Goal: Information Seeking & Learning: Learn about a topic

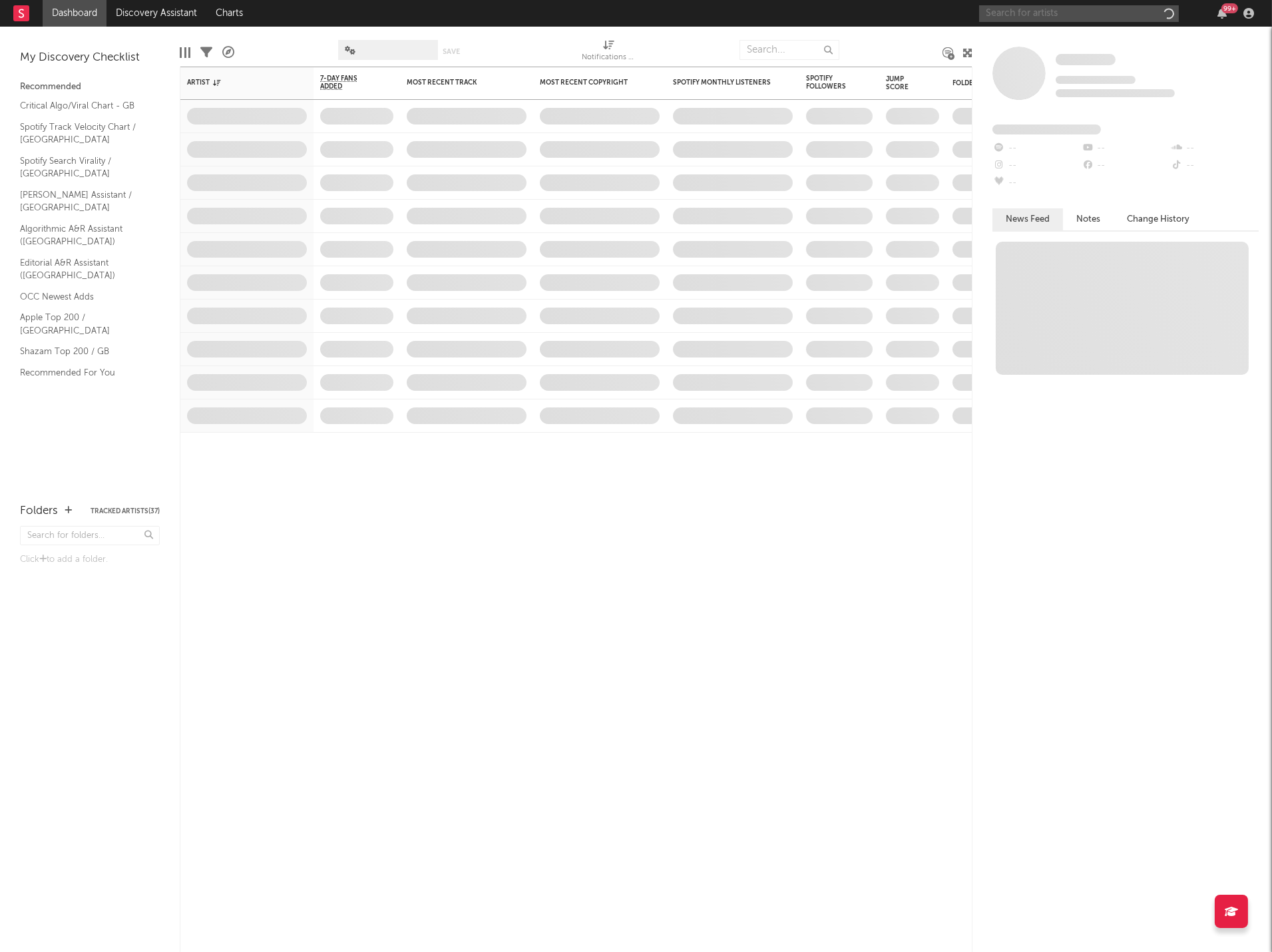
click at [1056, 19] on input "text" at bounding box center [1079, 14] width 200 height 16
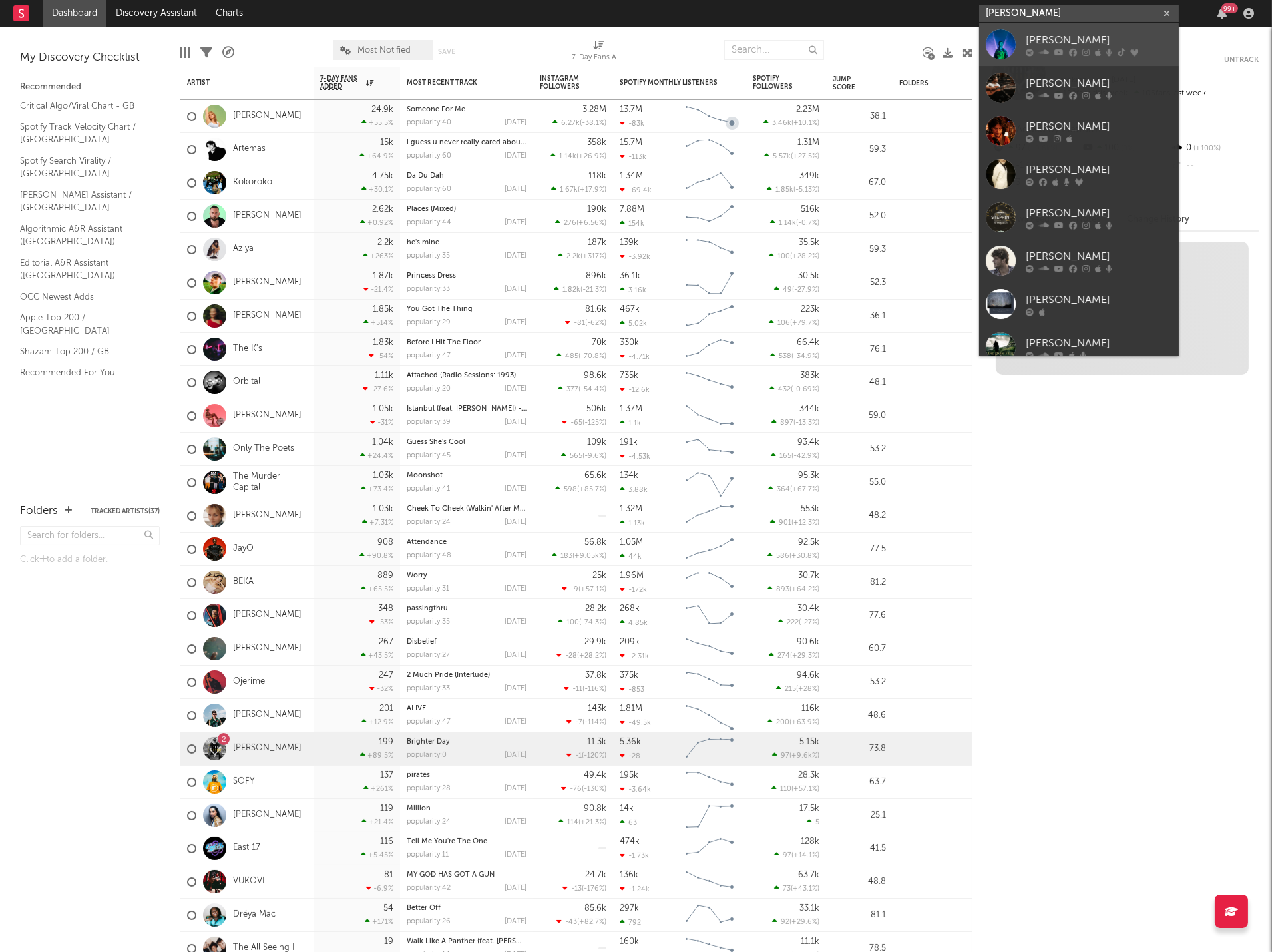
type input "wilkinson"
click at [1115, 43] on div "[PERSON_NAME]" at bounding box center [1099, 40] width 146 height 16
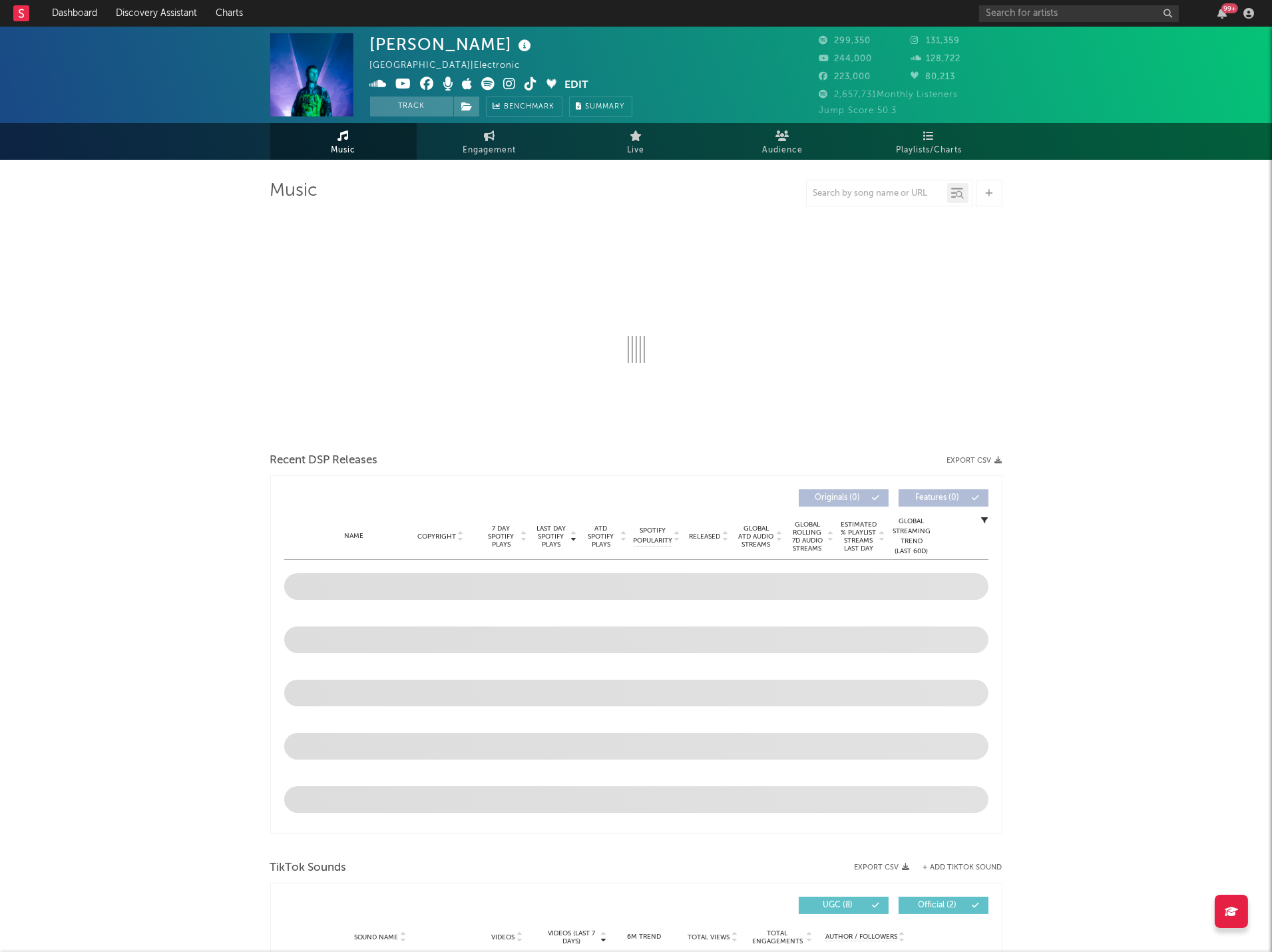
select select "6m"
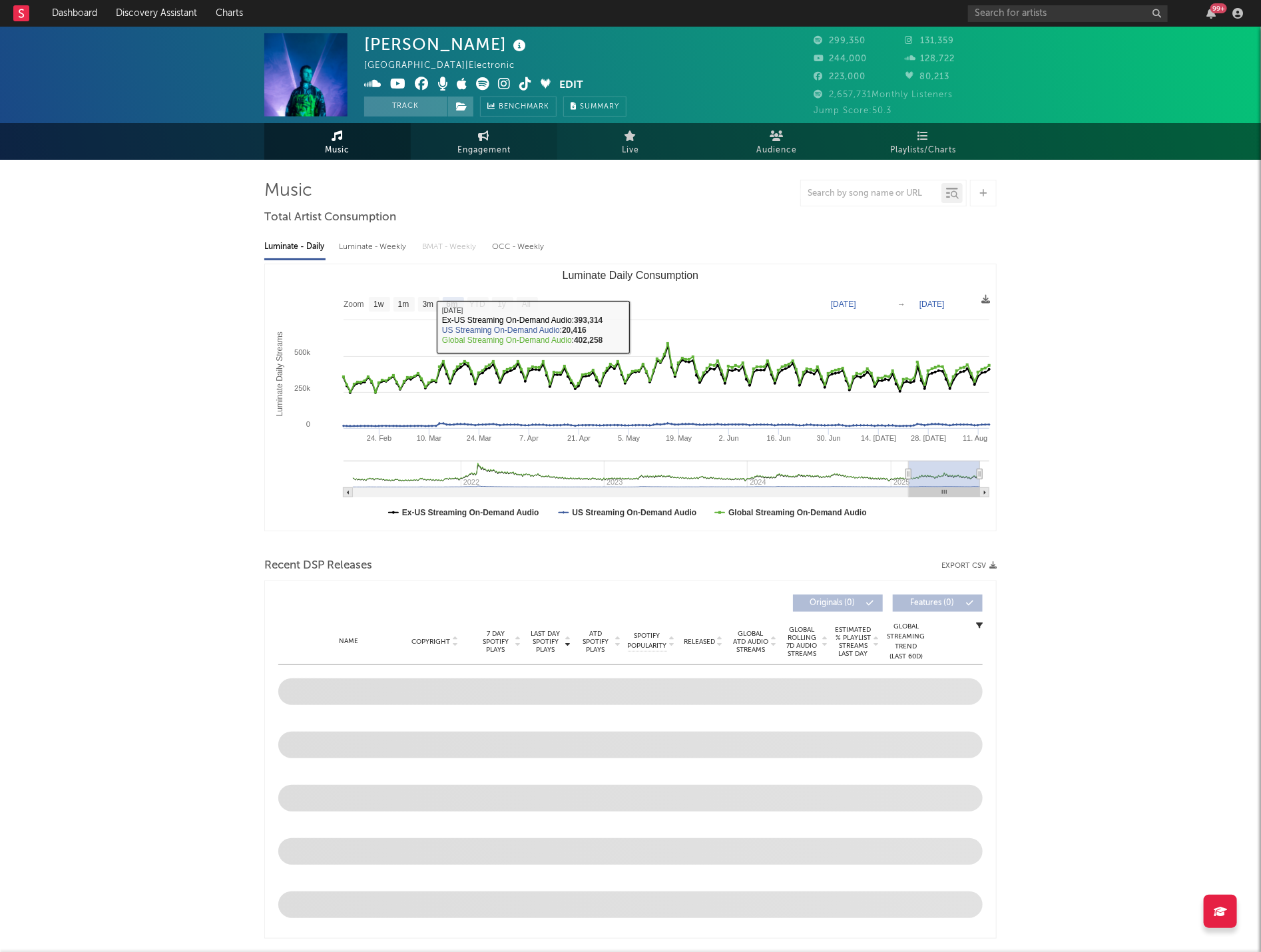
click at [496, 137] on link "Engagement" at bounding box center [484, 141] width 146 height 37
select select "1w"
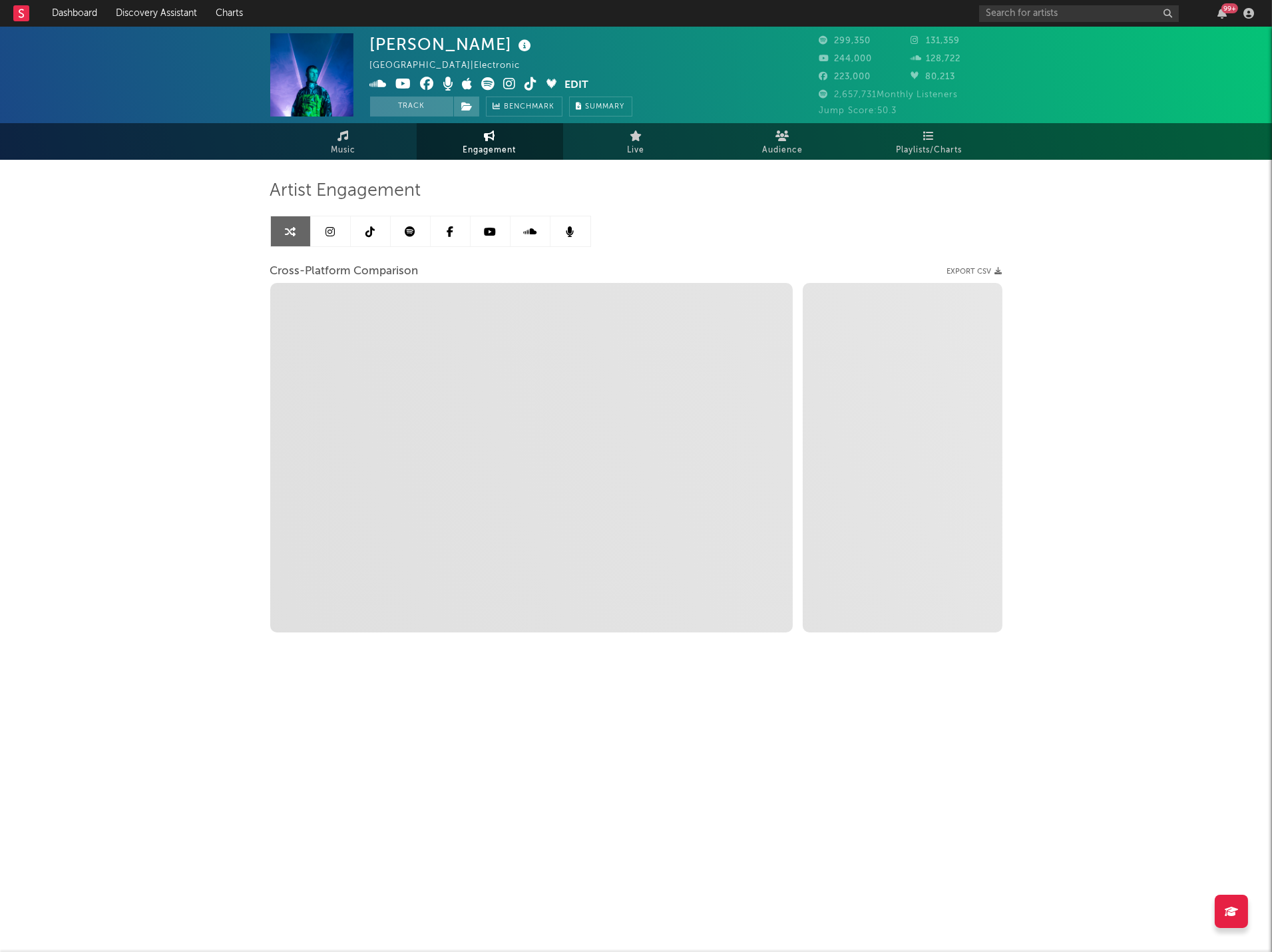
click at [746, 233] on div "Artist Engagement Cross-Platform Comparison Export CSV Zoom 1w 1m 3m 6m YTD 1y …" at bounding box center [636, 406] width 733 height 453
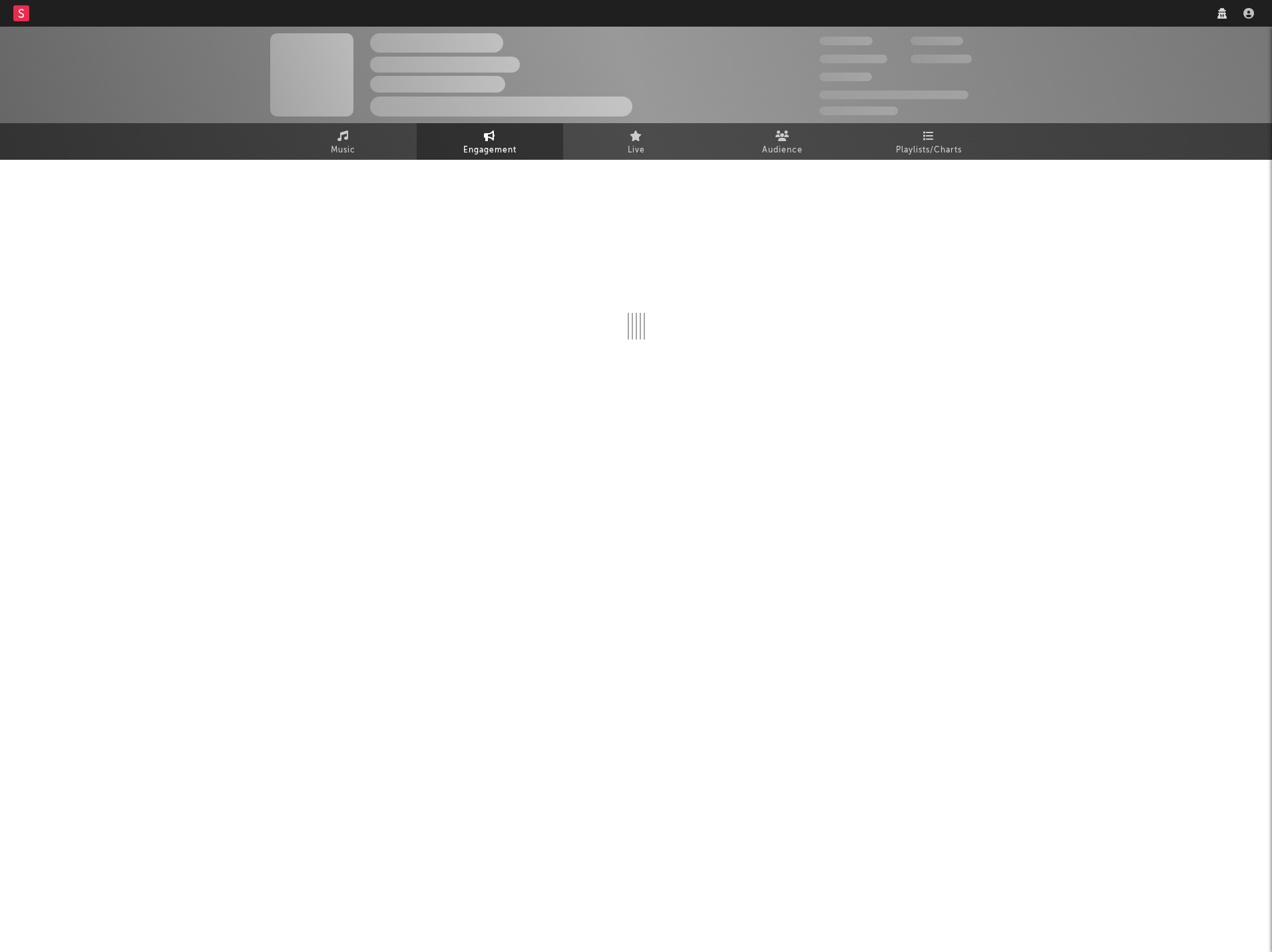
select select "1w"
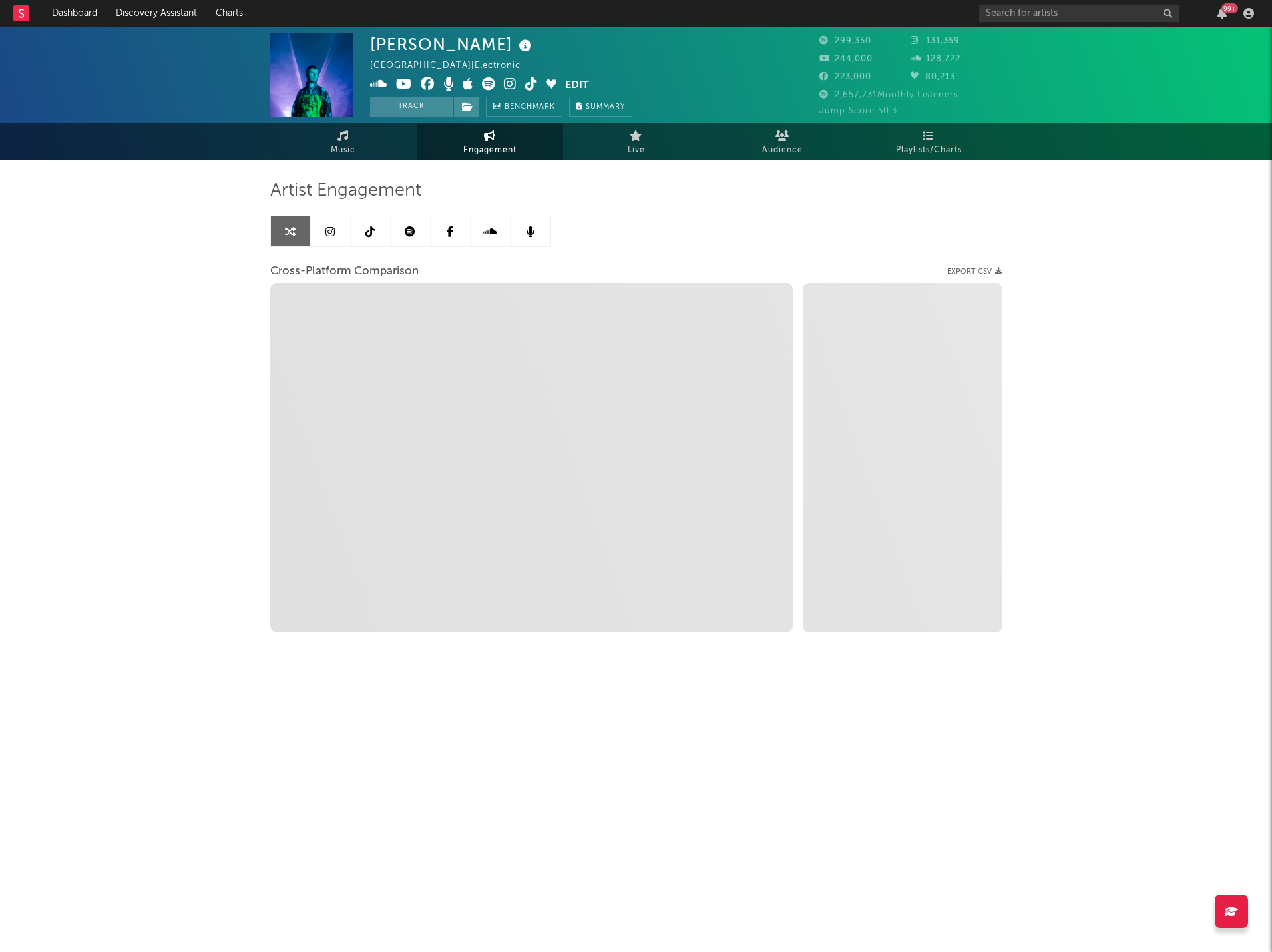
select select "1m"
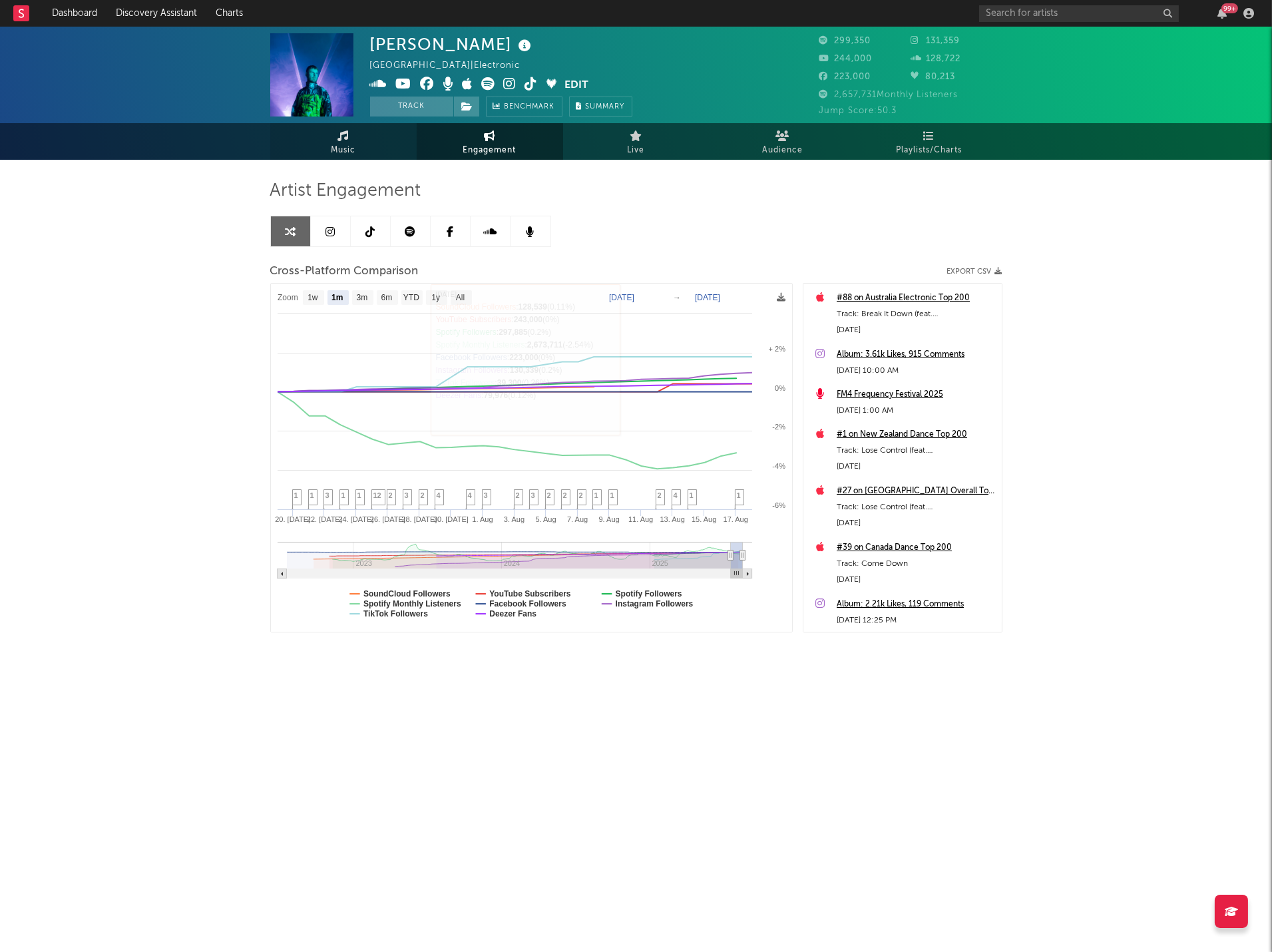
click at [365, 149] on link "Music" at bounding box center [343, 141] width 146 height 37
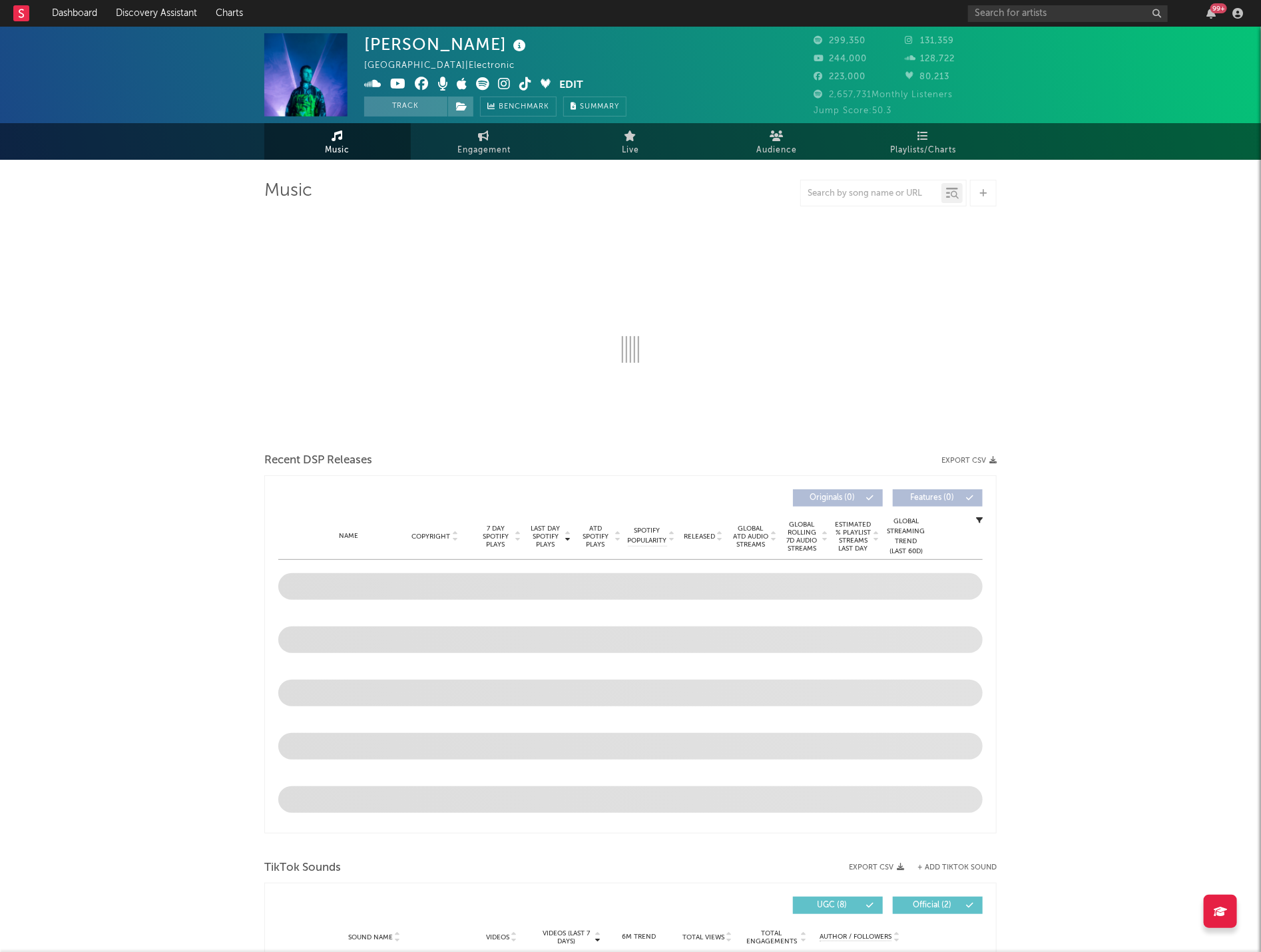
select select "6m"
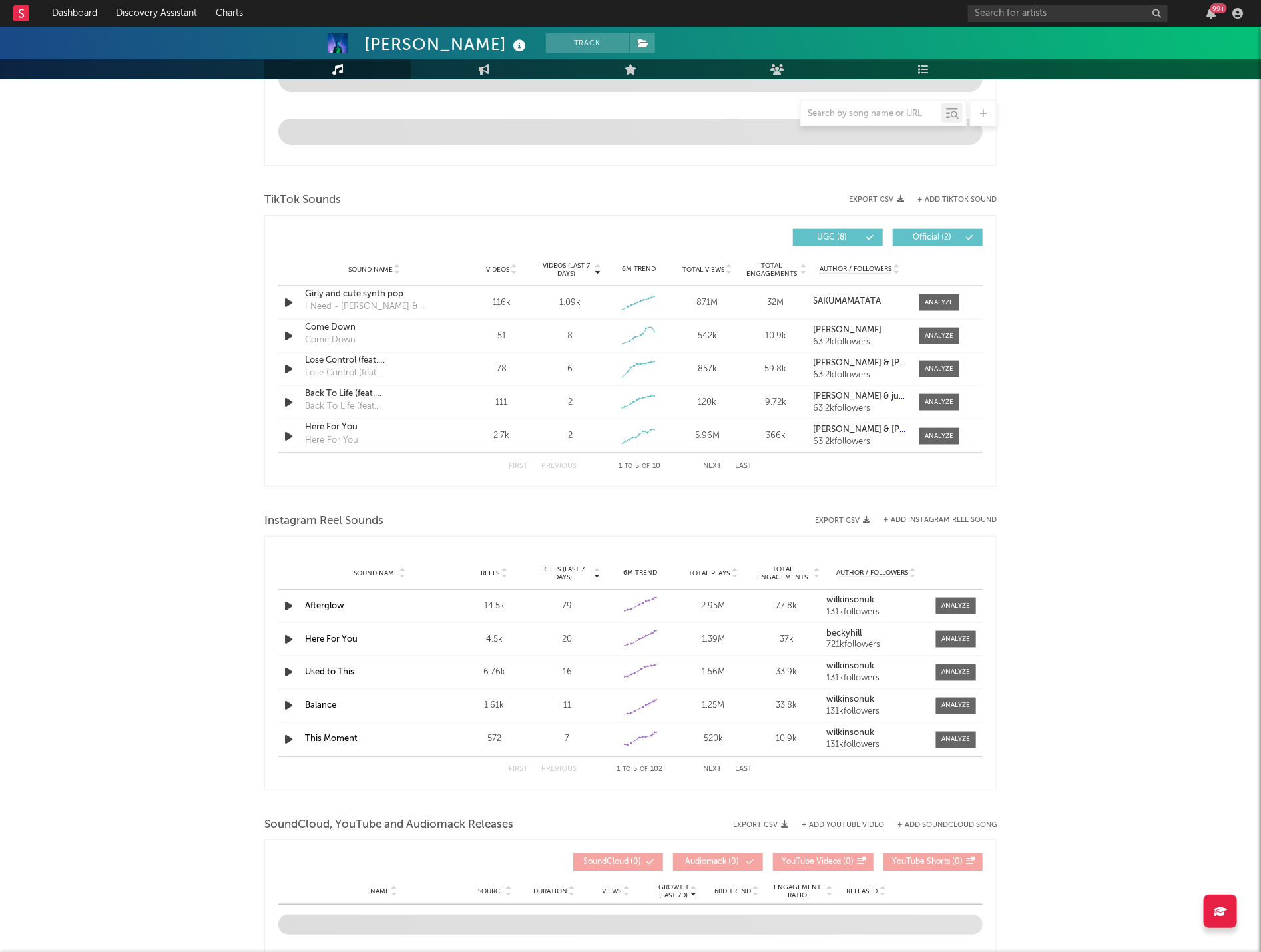
scroll to position [814, 0]
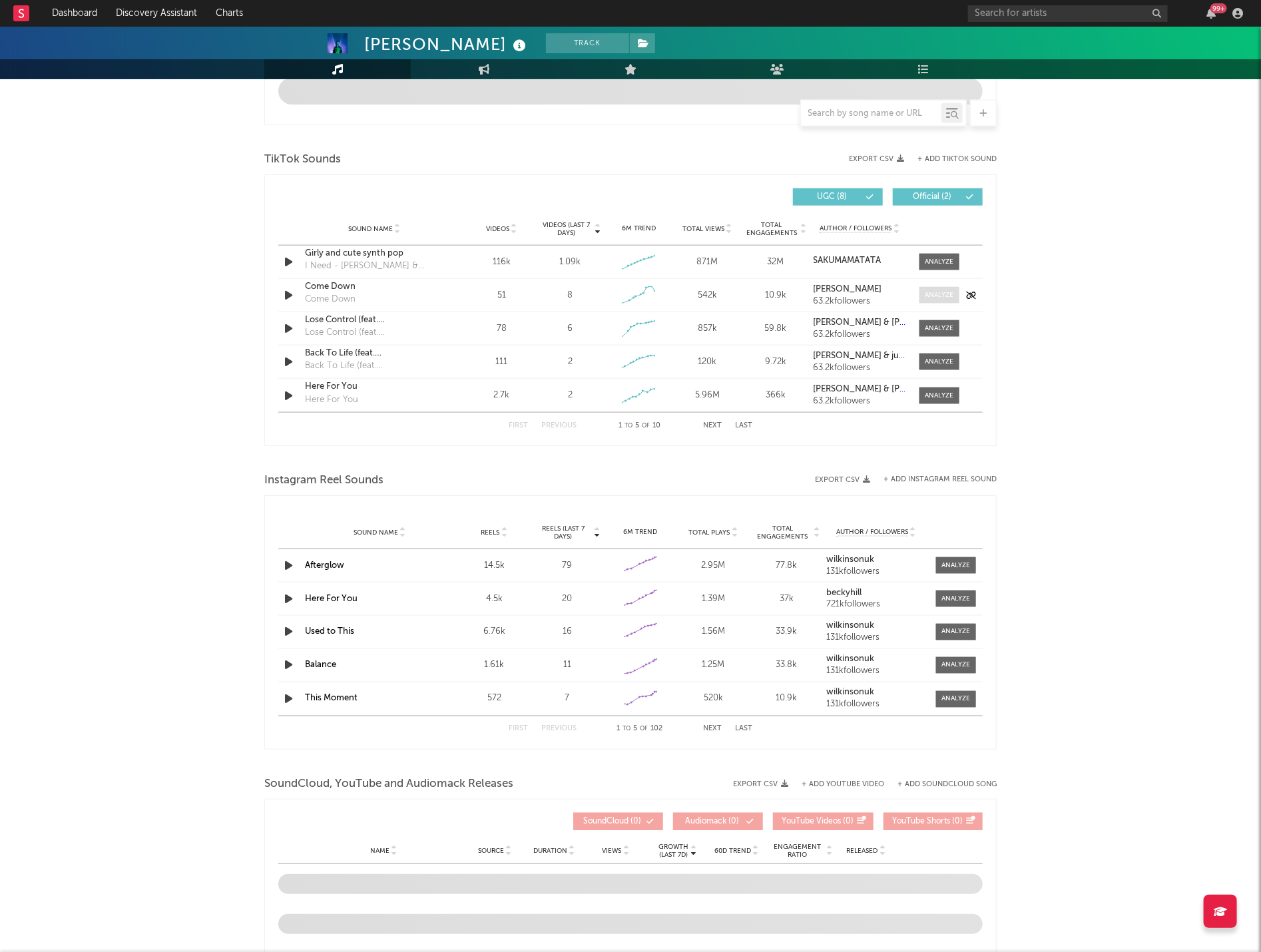
click at [920, 292] on span at bounding box center [939, 295] width 40 height 16
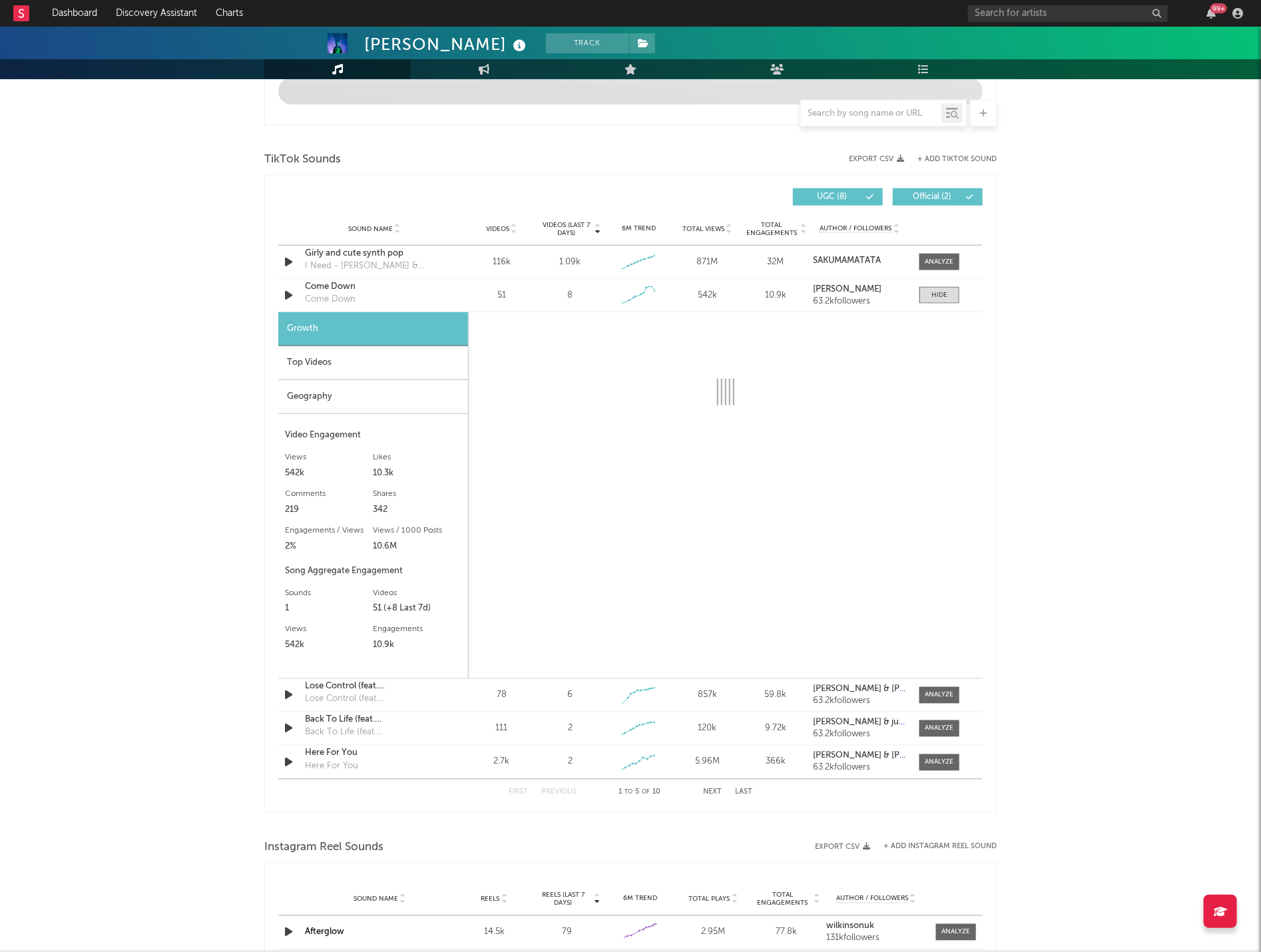
click at [1114, 425] on div "[PERSON_NAME] Track [GEOGRAPHIC_DATA] | Electronic Edit Track Benchmark Summary…" at bounding box center [630, 376] width 1261 height 2325
select select "1w"
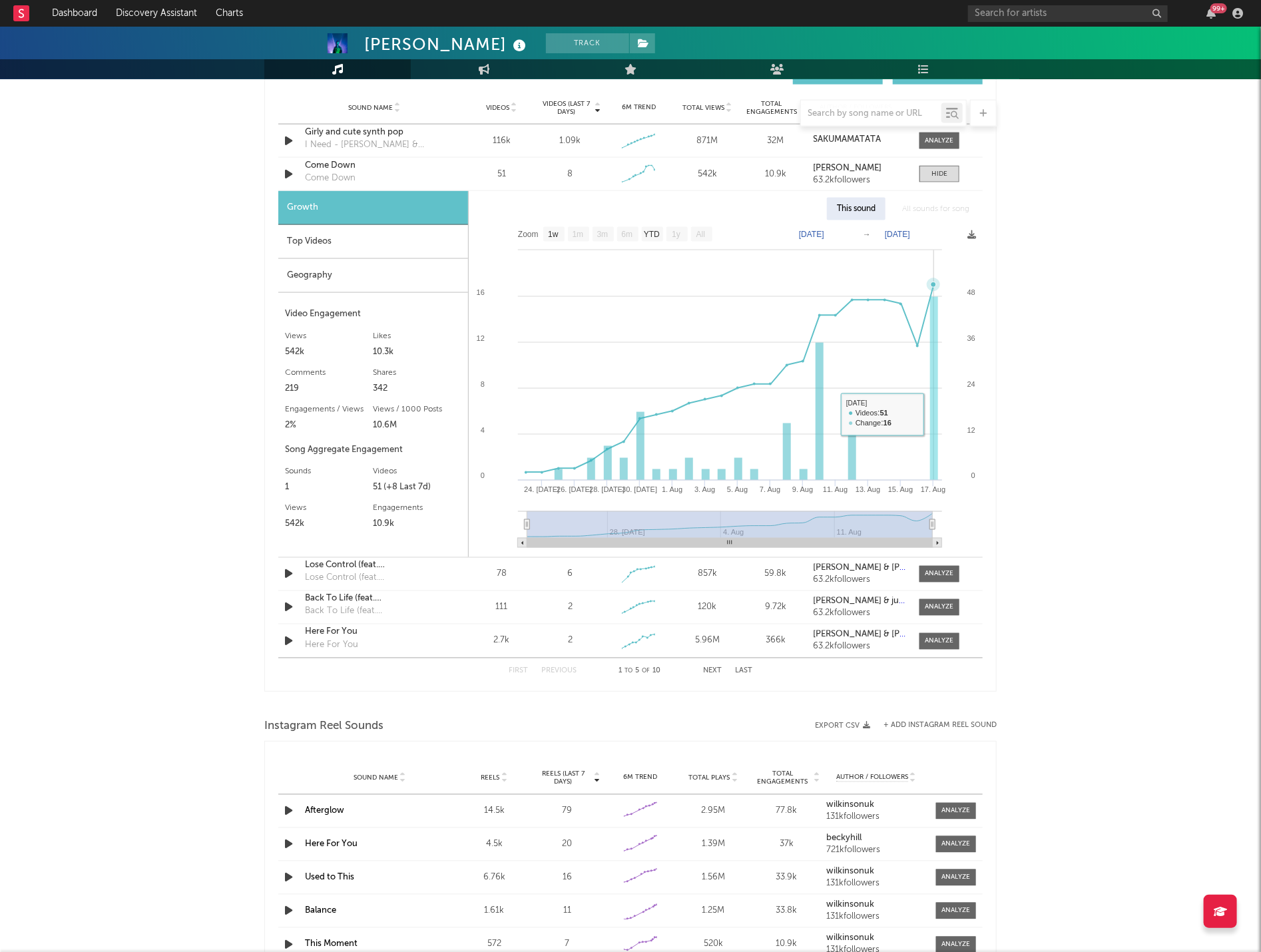
scroll to position [988, 0]
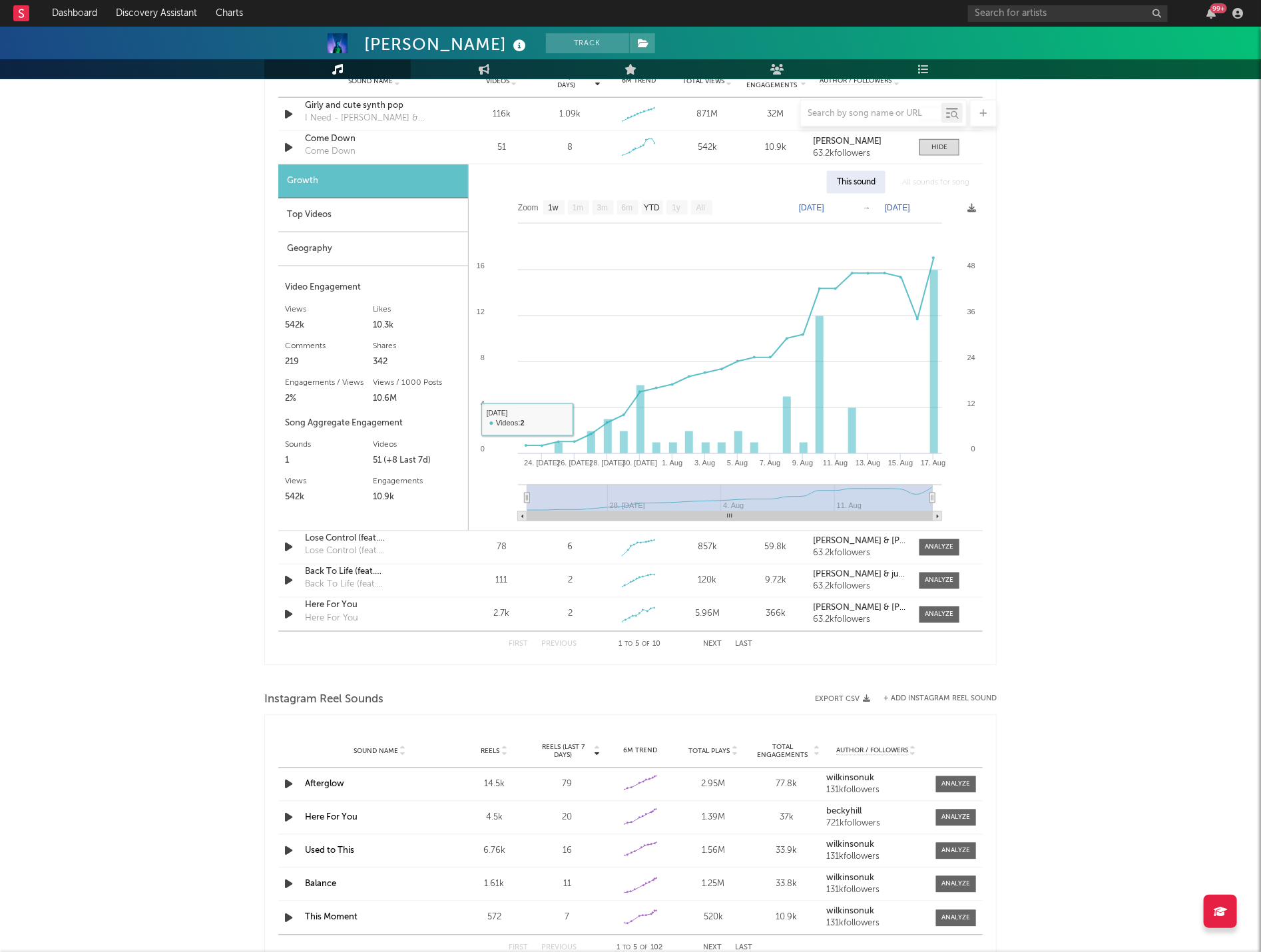
click at [333, 223] on div "Top Videos" at bounding box center [373, 216] width 190 height 34
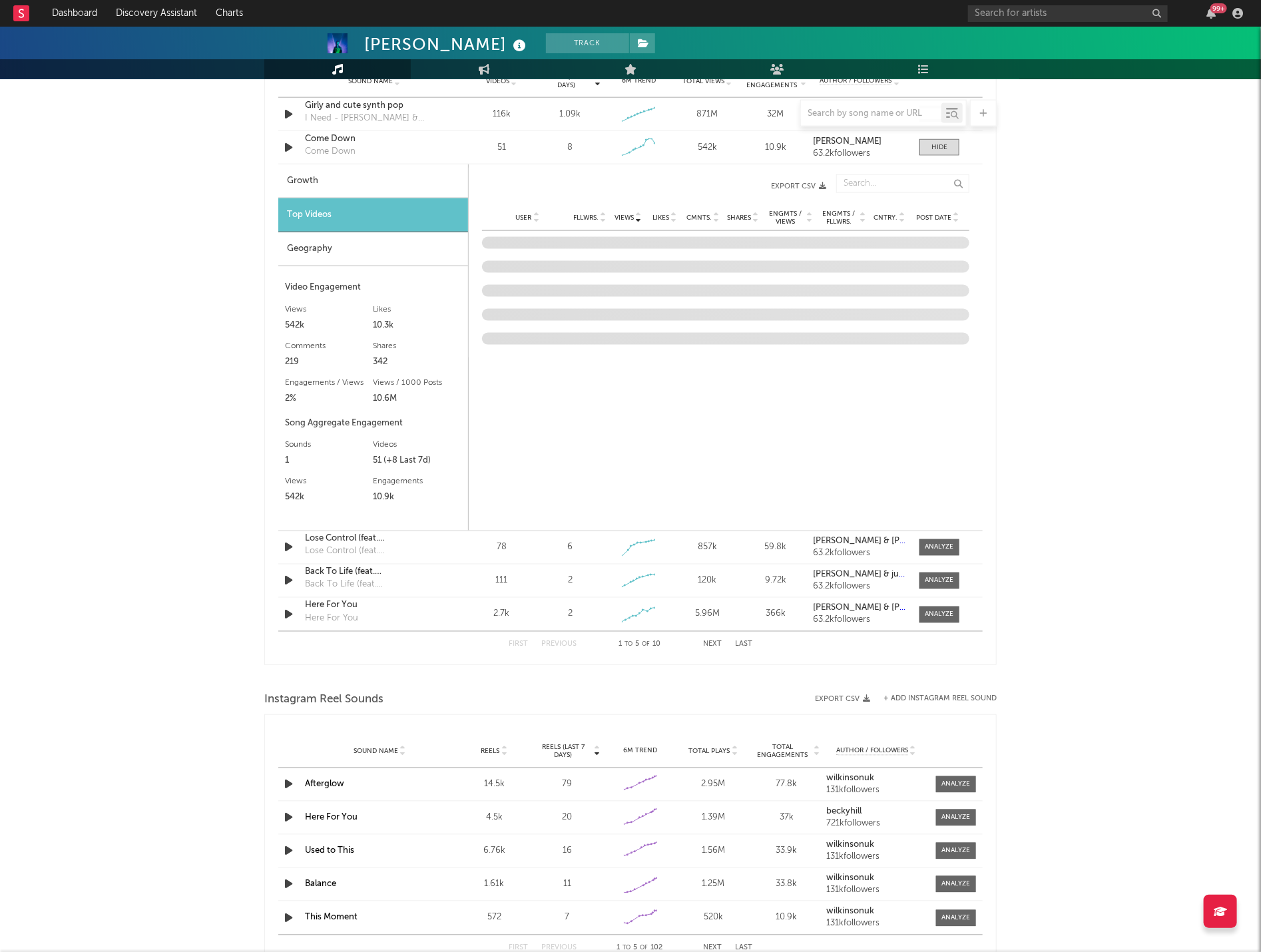
click at [930, 214] on span "Post Date" at bounding box center [933, 218] width 35 height 8
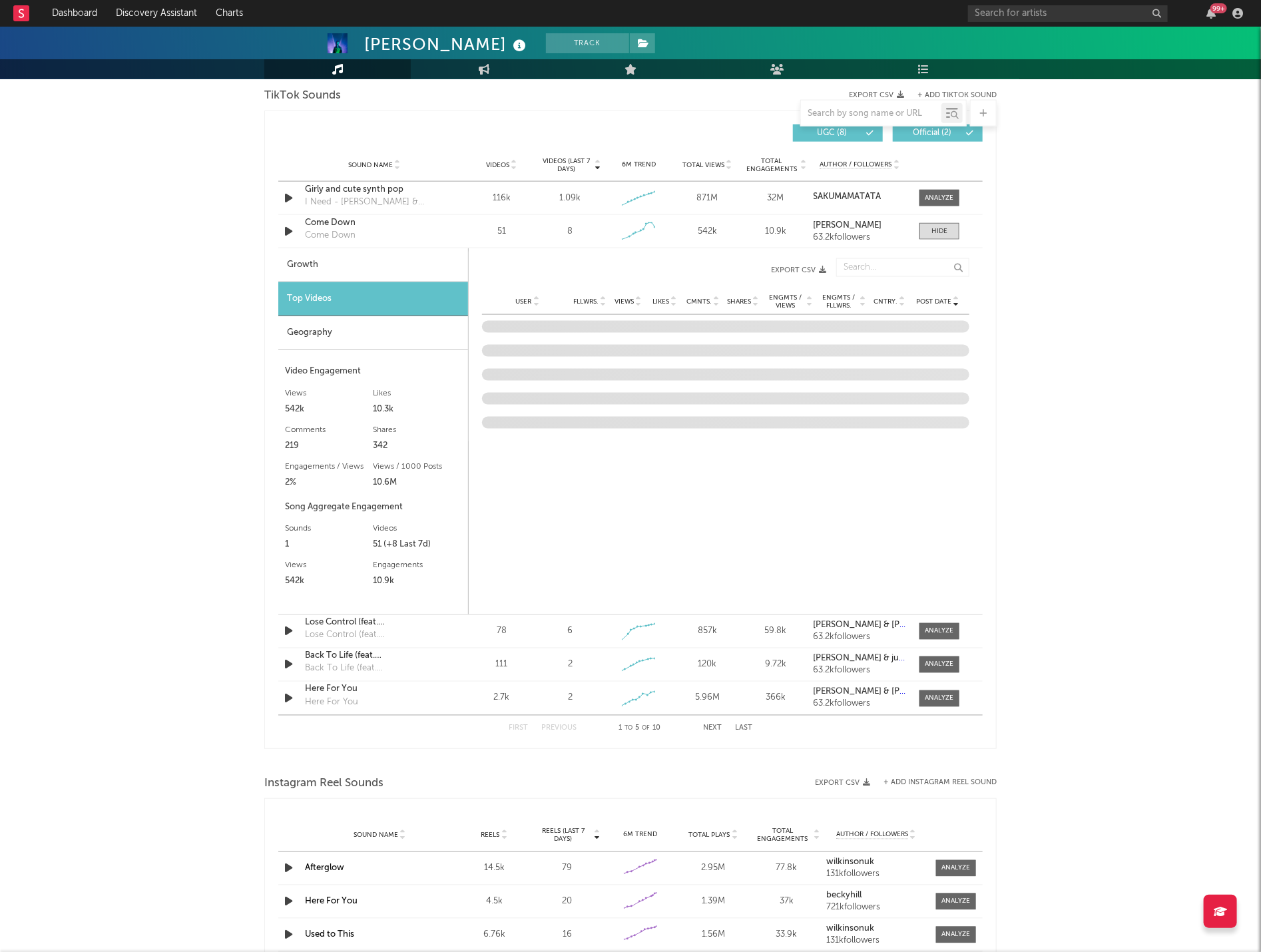
scroll to position [840, 0]
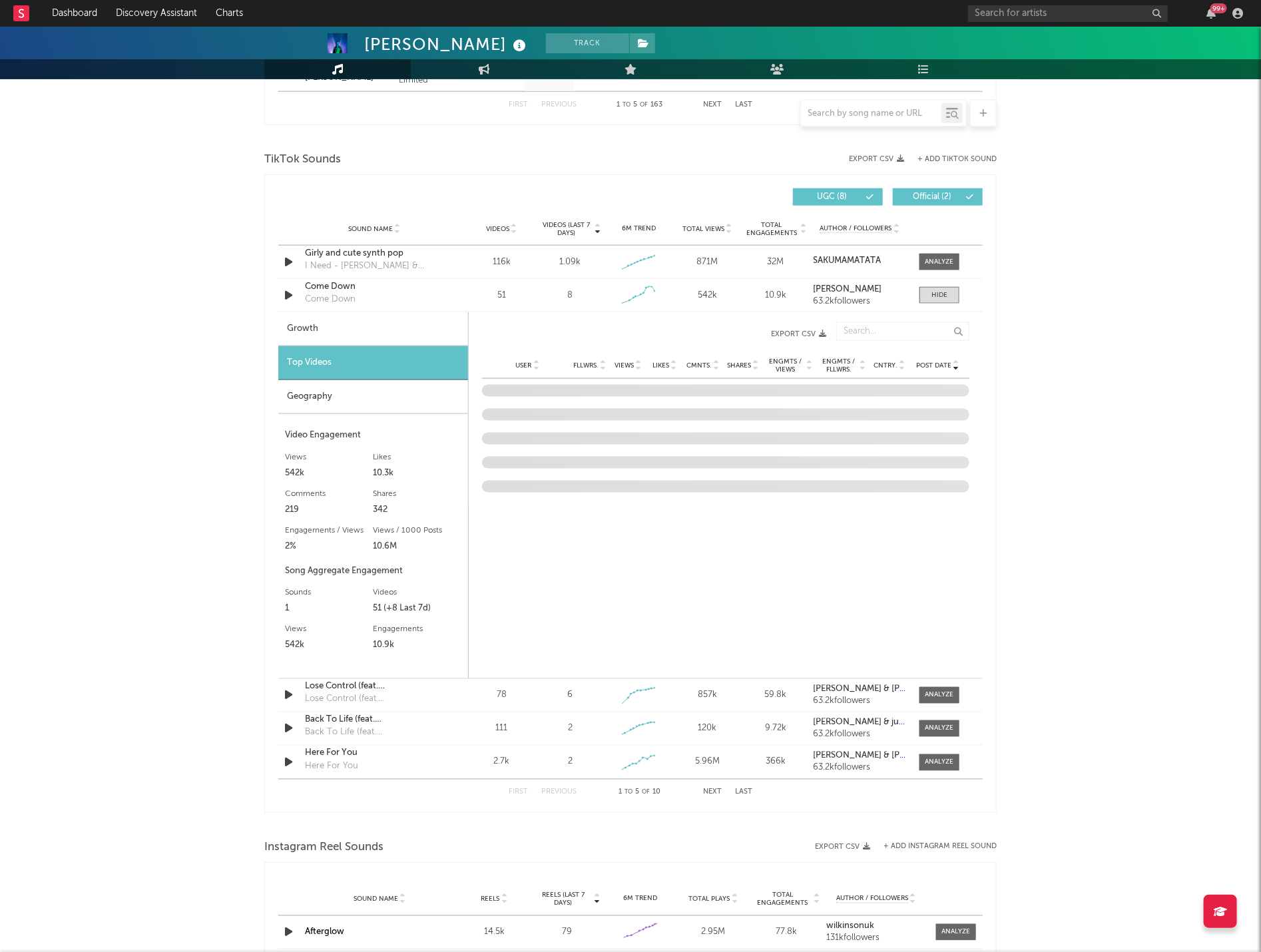
click at [300, 321] on div "Growth" at bounding box center [373, 330] width 190 height 34
select select "1w"
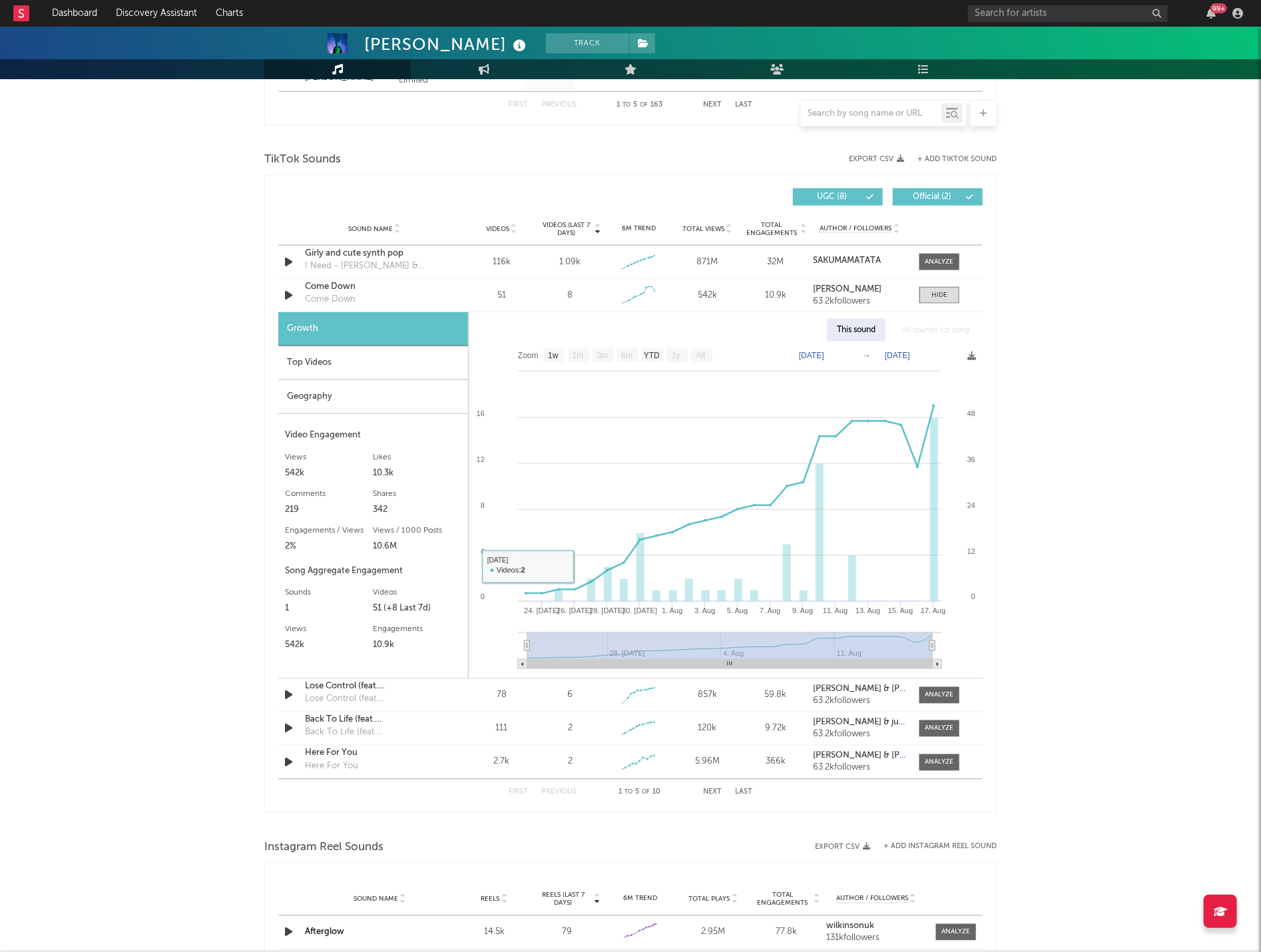
click at [397, 369] on div "Top Videos" at bounding box center [373, 363] width 190 height 34
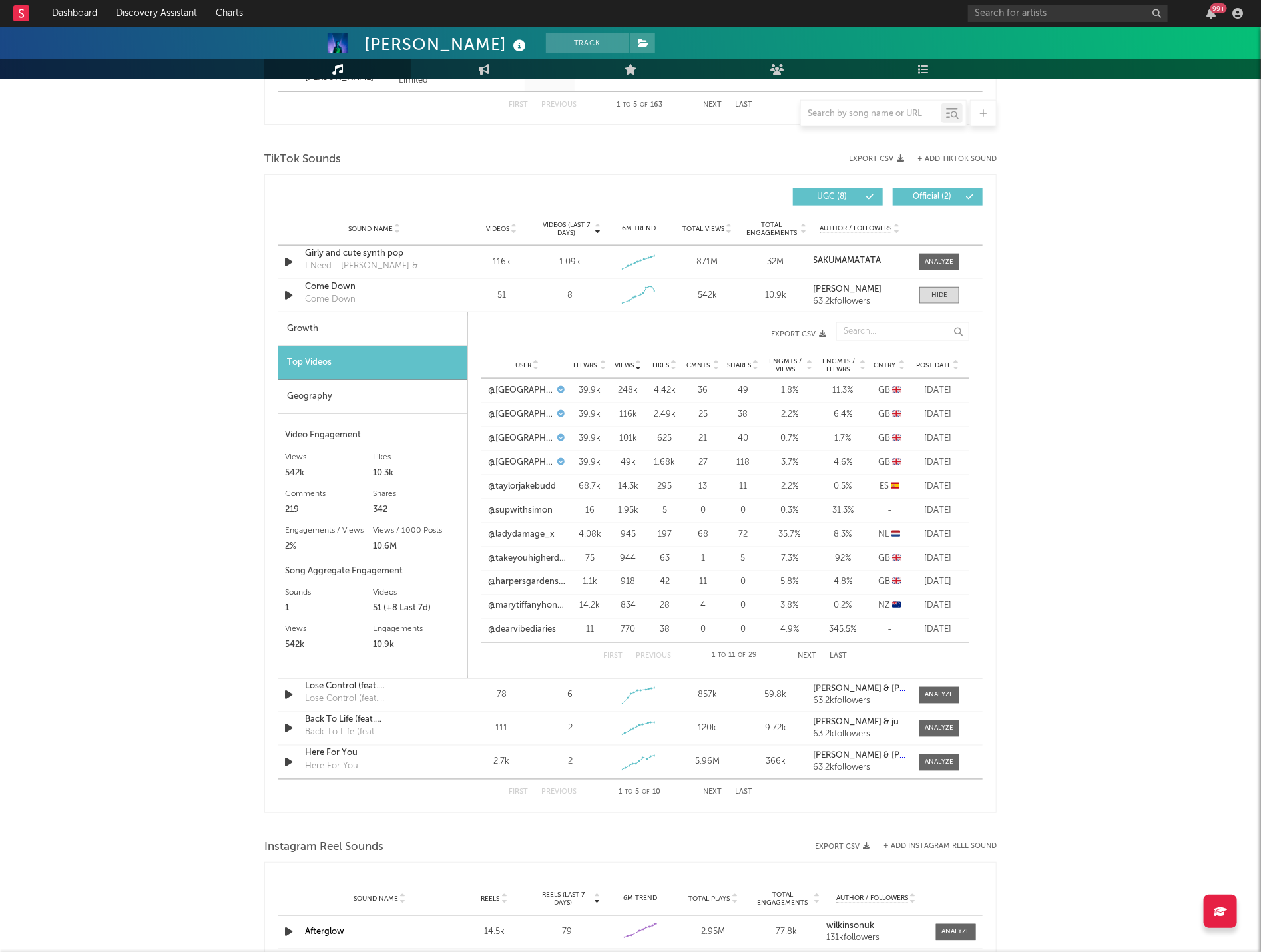
click at [934, 364] on span "Post Date" at bounding box center [933, 365] width 35 height 8
click at [940, 360] on div "Post Date" at bounding box center [937, 365] width 50 height 10
click at [536, 371] on div "User Fllwrs. Views Likes Cmnts. Shares Engmts / Views Engmts / Fllwrs. Cntry. P…" at bounding box center [725, 365] width 488 height 26
click at [599, 360] on div at bounding box center [602, 365] width 8 height 10
click at [647, 368] on div "Likes" at bounding box center [665, 365] width 37 height 10
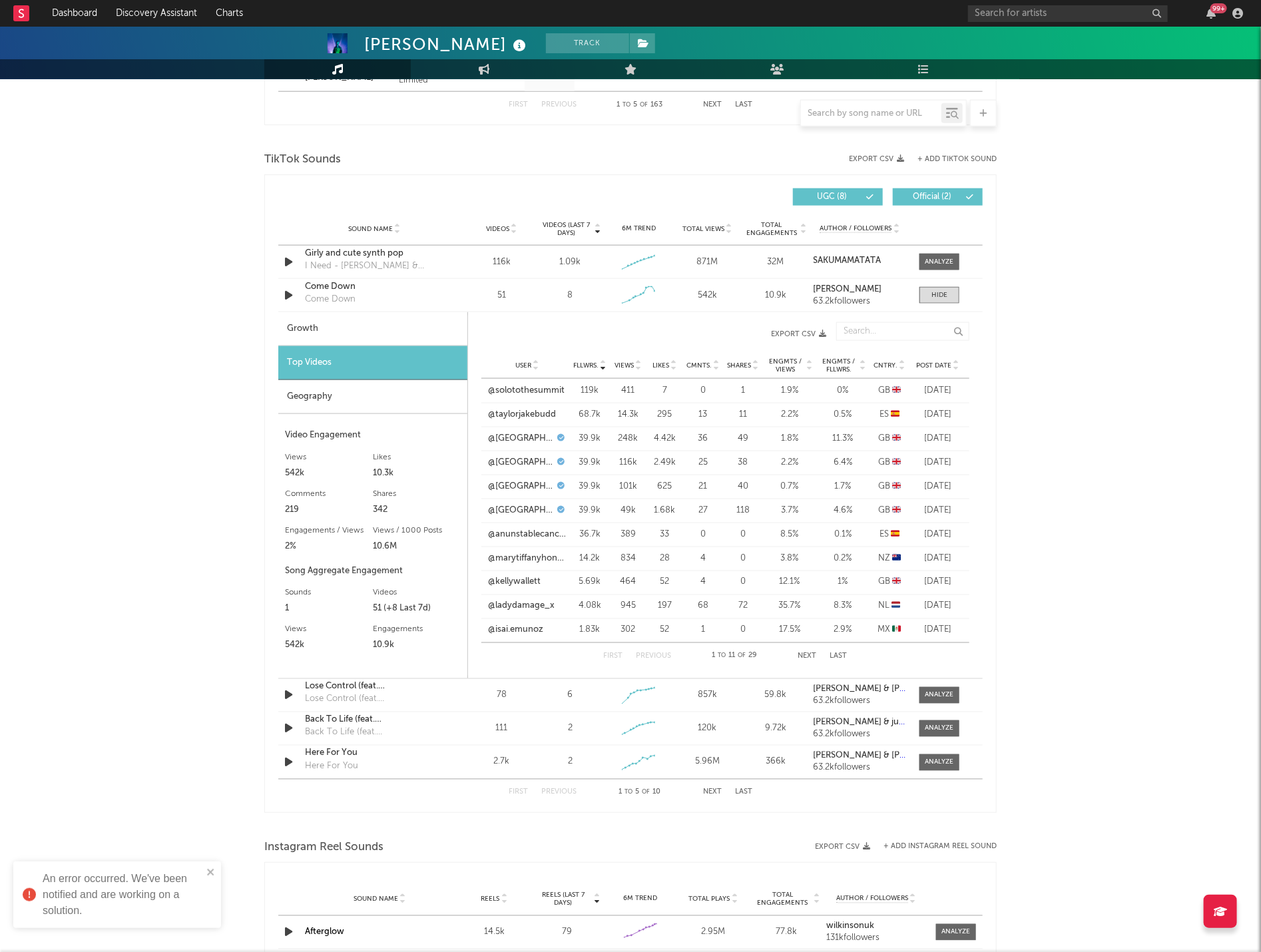
click at [640, 366] on icon at bounding box center [638, 369] width 6 height 5
click at [939, 303] on span at bounding box center [939, 295] width 40 height 16
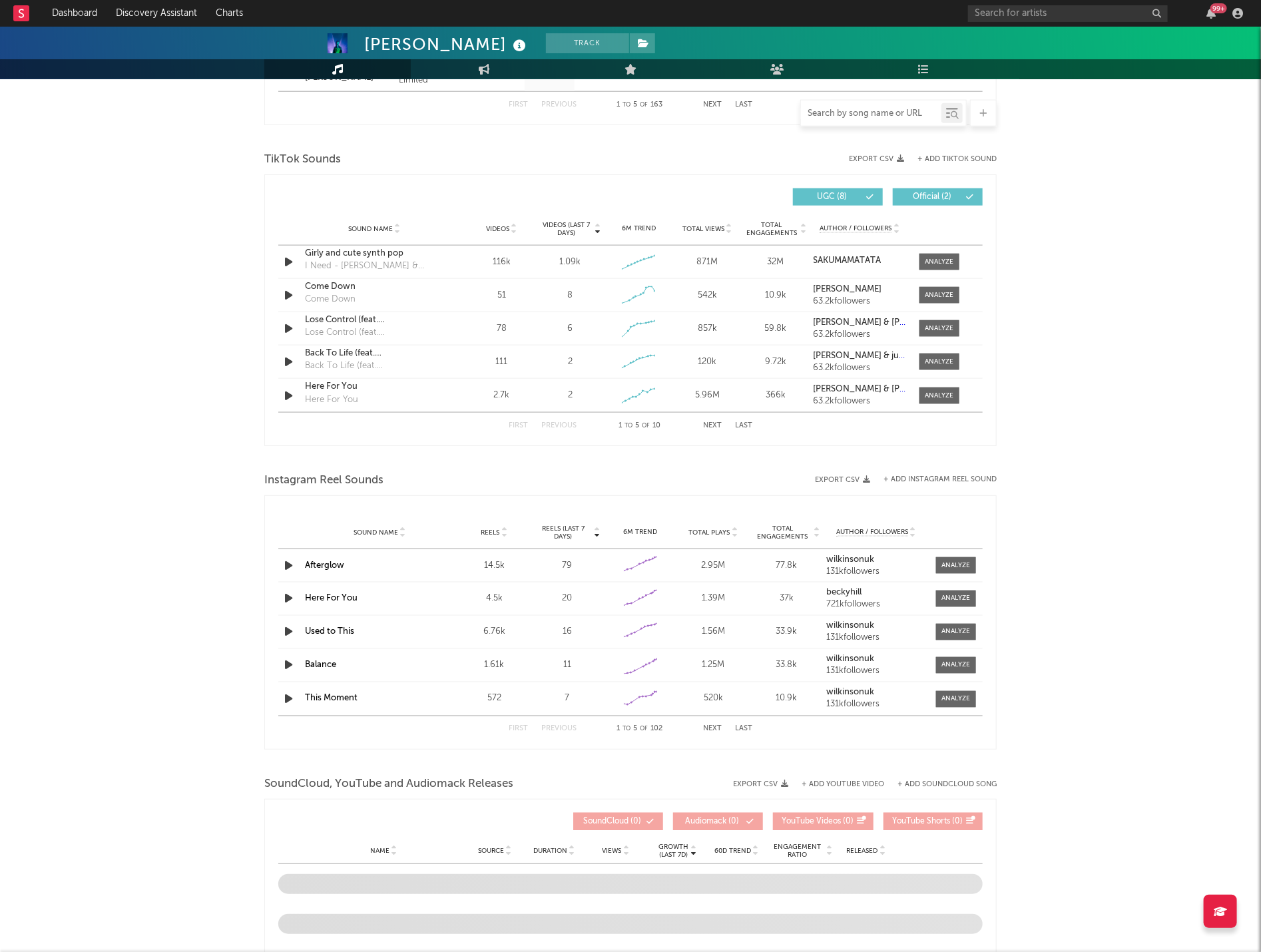
click at [880, 112] on input "text" at bounding box center [872, 114] width 141 height 11
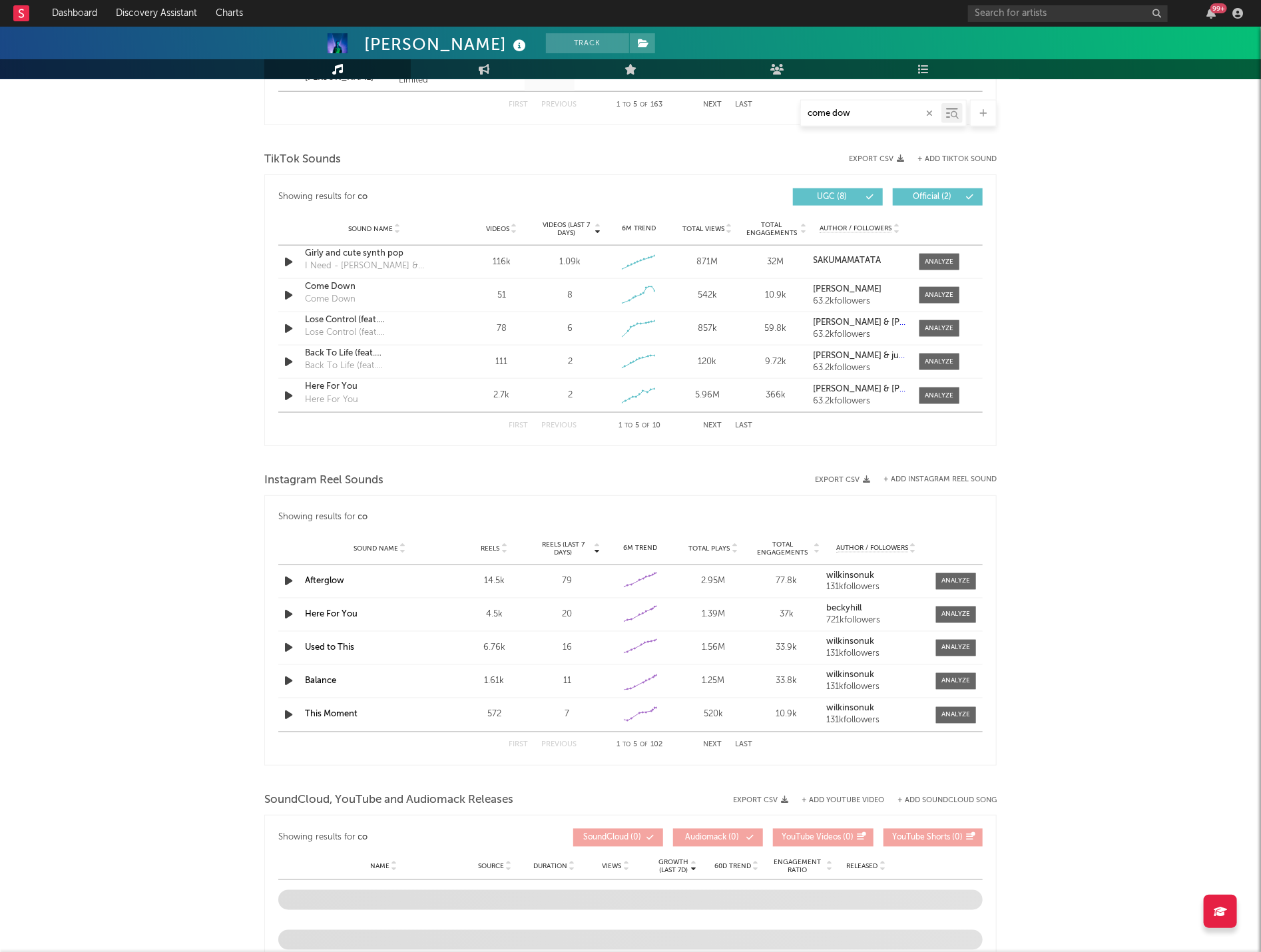
type input "come down"
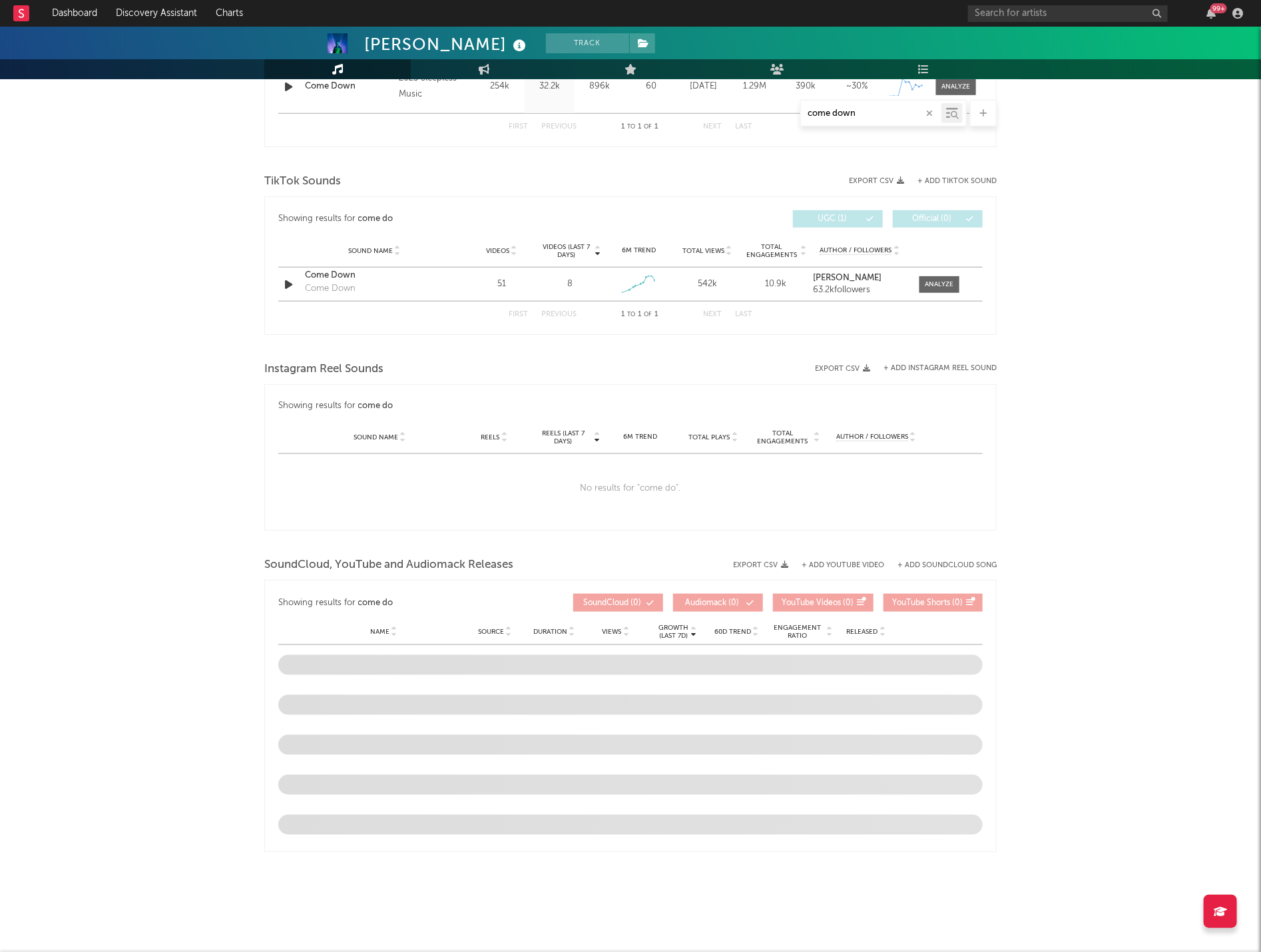
scroll to position [606, 0]
click at [928, 116] on icon "button" at bounding box center [929, 114] width 6 height 9
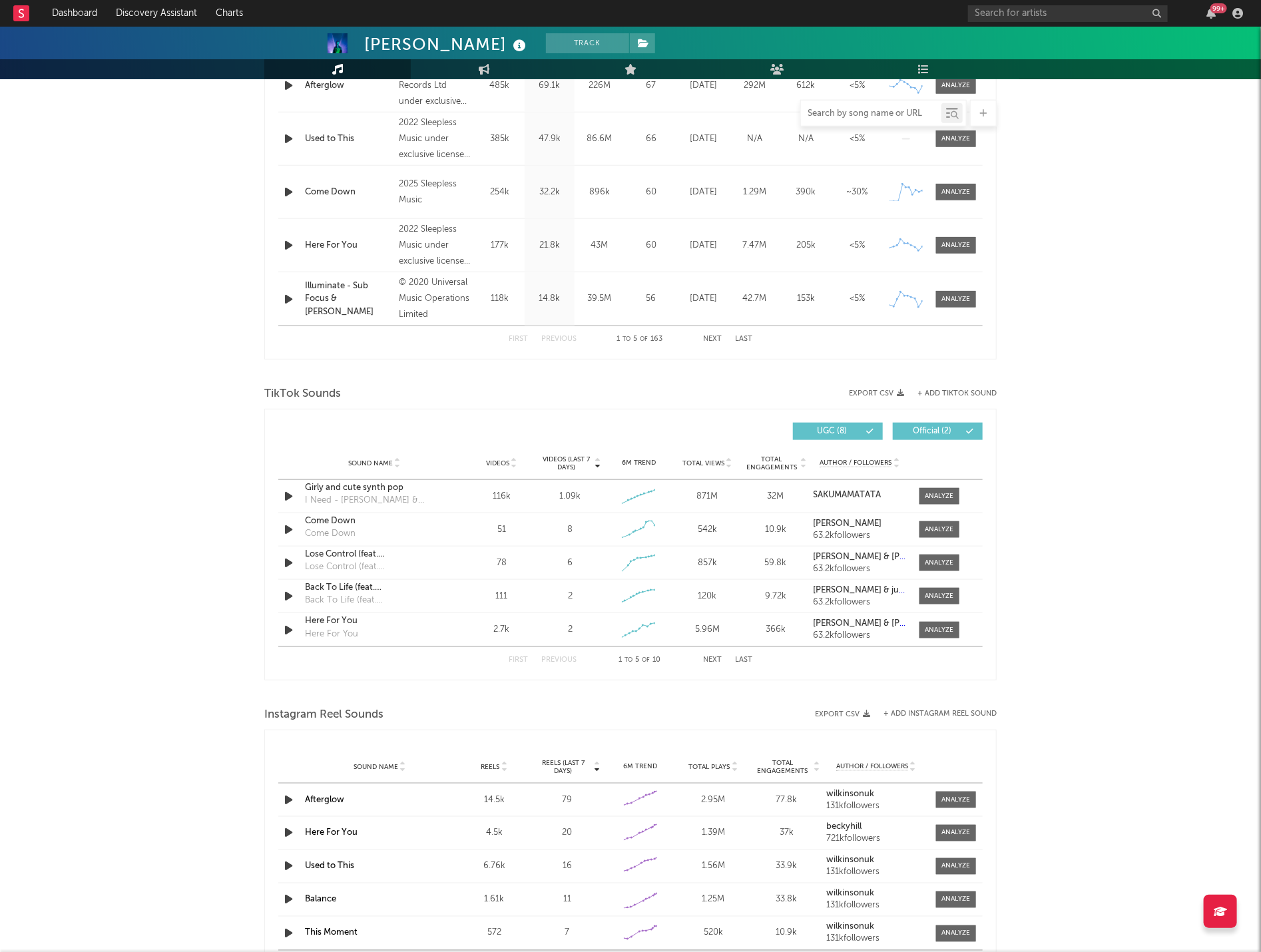
scroll to position [840, 0]
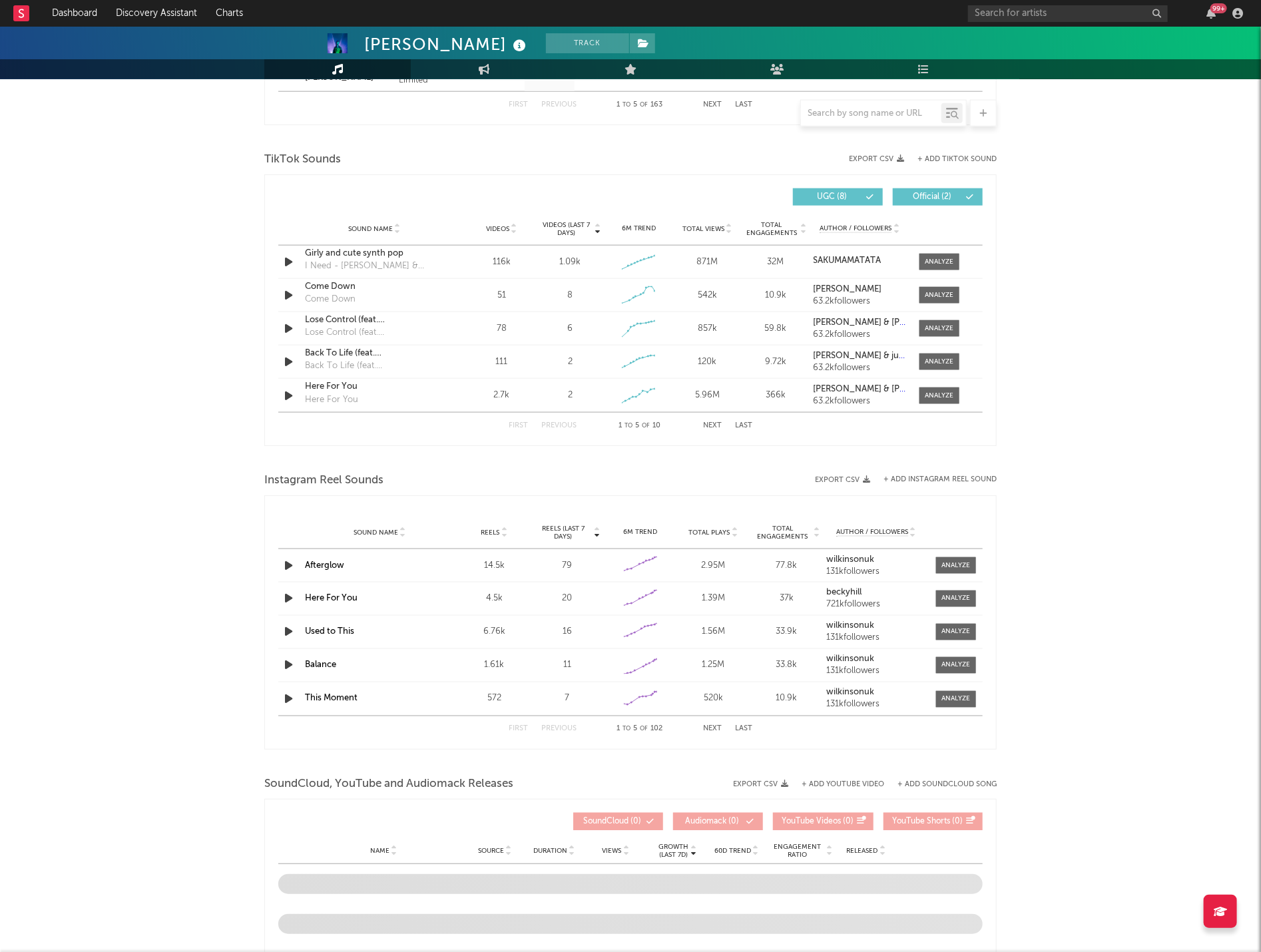
click at [958, 481] on button "+ Add Instagram Reel Sound" at bounding box center [939, 480] width 113 height 7
click at [1083, 404] on div "× Add Instagram Reel Sound to [PERSON_NAME] 's Profile If [PERSON_NAME] has sou…" at bounding box center [636, 476] width 1272 height 952
